Goal: Information Seeking & Learning: Find specific fact

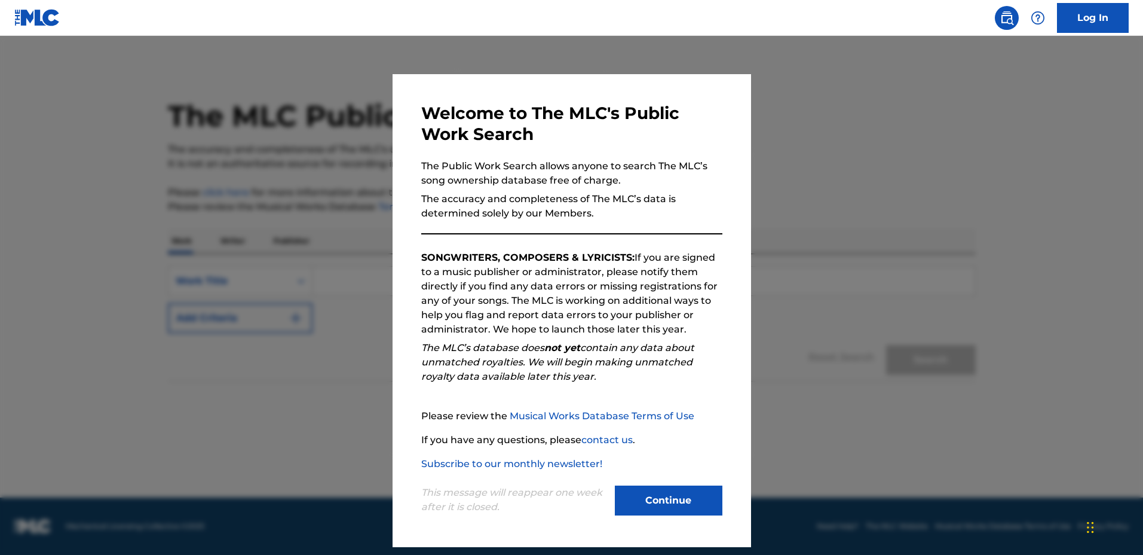
click at [804, 258] on div at bounding box center [571, 313] width 1143 height 555
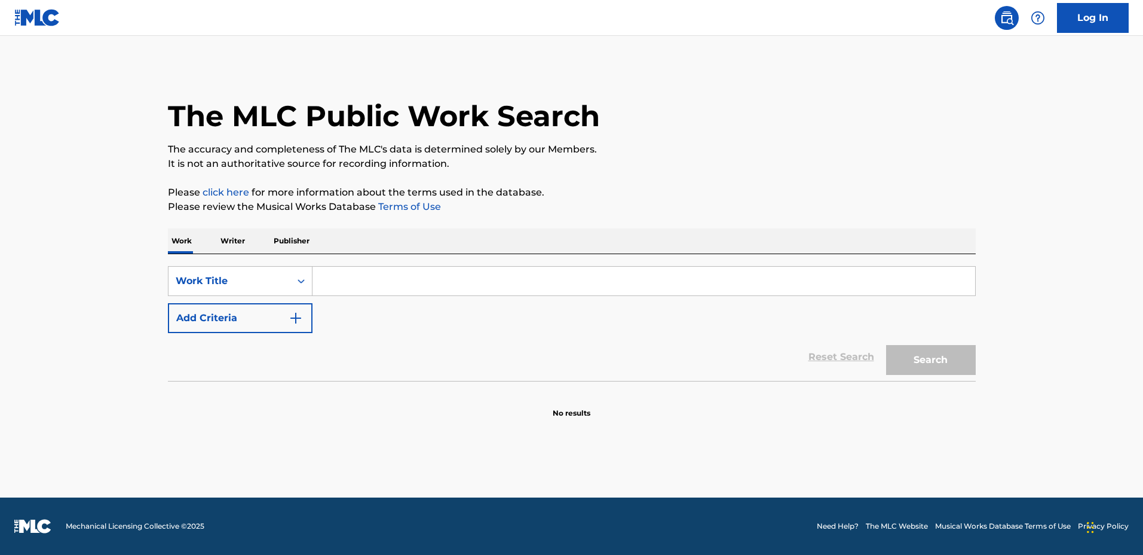
click at [776, 277] on input "Search Form" at bounding box center [644, 281] width 663 height 29
type input "tgif"
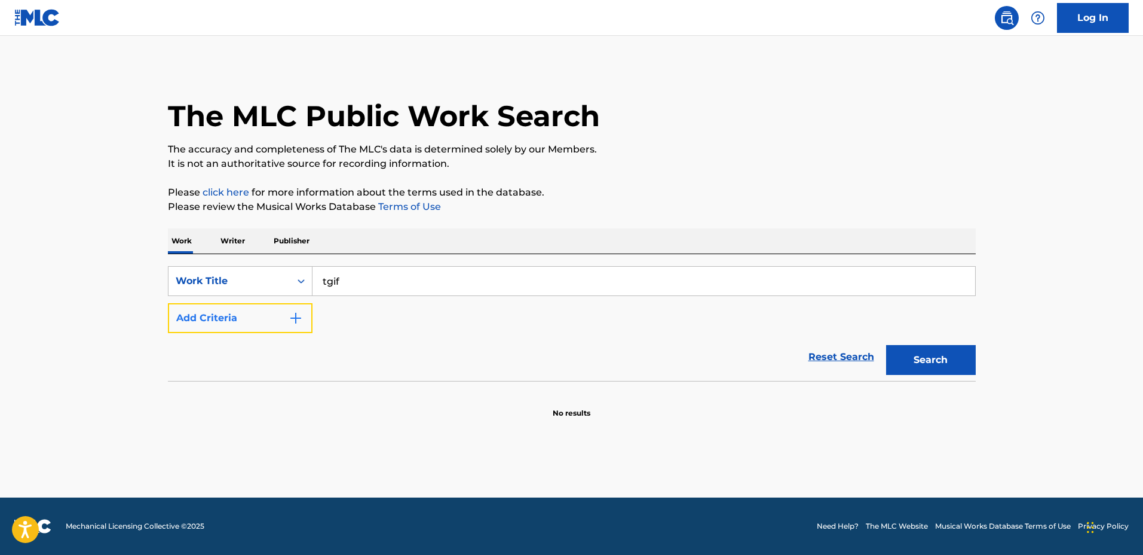
click at [293, 321] on img "Search Form" at bounding box center [296, 318] width 14 height 14
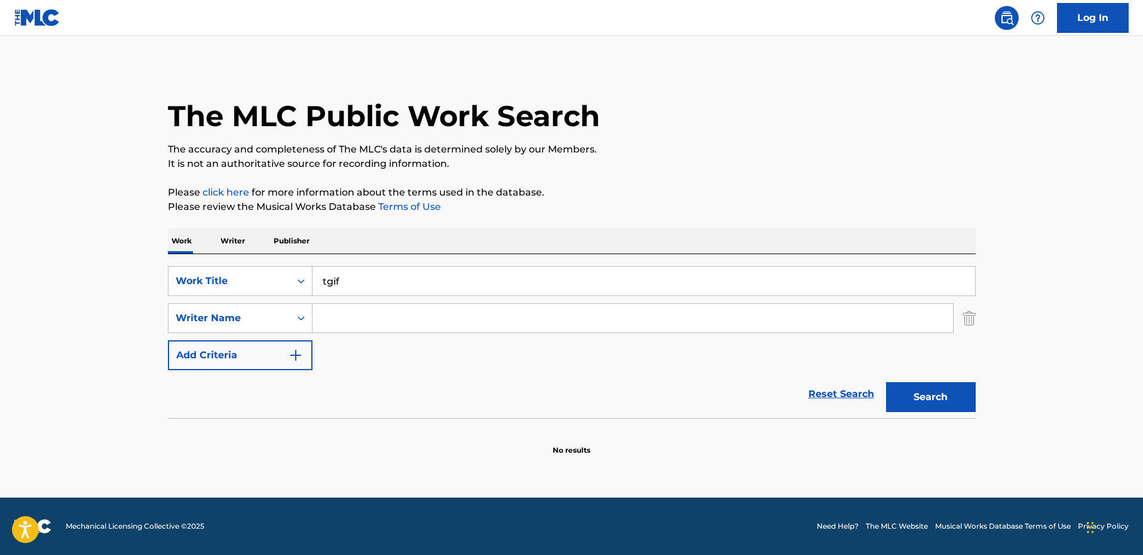
click at [376, 319] on input "Search Form" at bounding box center [633, 318] width 641 height 29
type input "[PERSON_NAME]"
click at [886, 382] on button "Search" at bounding box center [931, 397] width 90 height 30
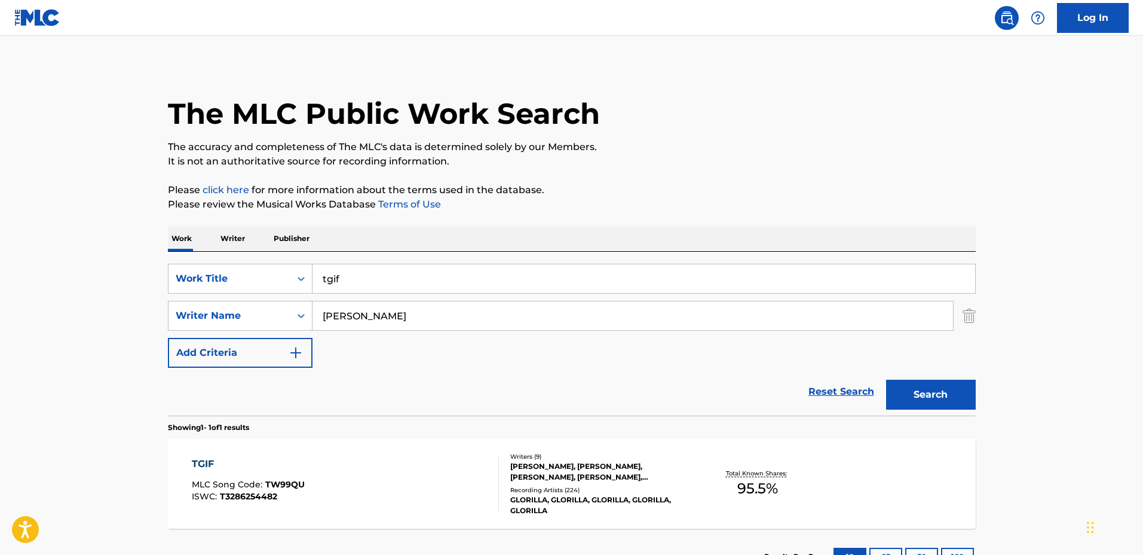
scroll to position [96, 0]
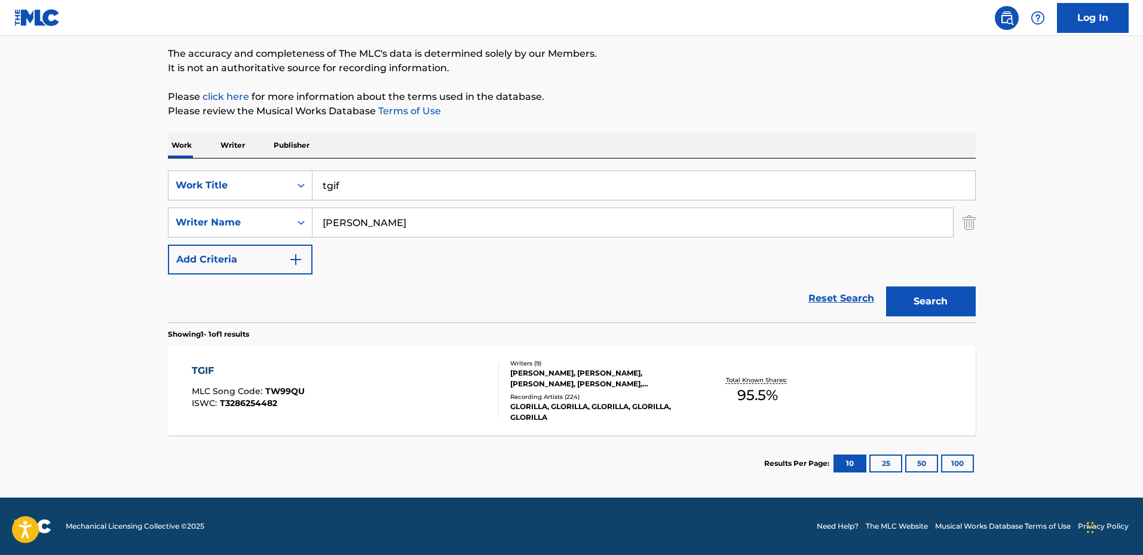
click at [684, 380] on div "[PERSON_NAME], [PERSON_NAME], [PERSON_NAME], [PERSON_NAME], [PERSON_NAME], [PER…" at bounding box center [600, 379] width 181 height 22
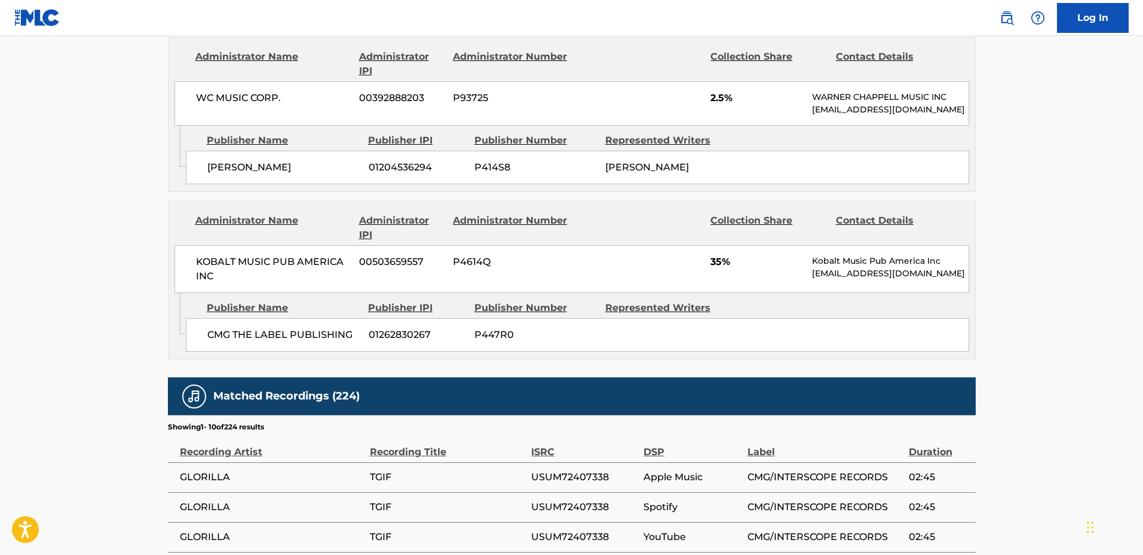
scroll to position [1718, 0]
